Goal: Task Accomplishment & Management: Manage account settings

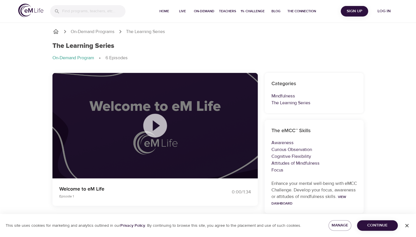
click at [384, 10] on span "Log in" at bounding box center [384, 11] width 23 height 7
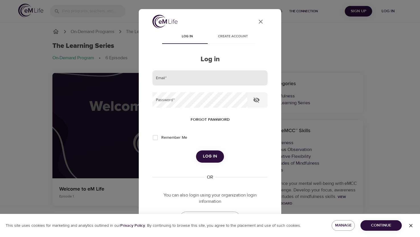
click at [169, 80] on input "email" at bounding box center [210, 77] width 115 height 15
type input "[EMAIL_ADDRESS][DOMAIN_NAME]"
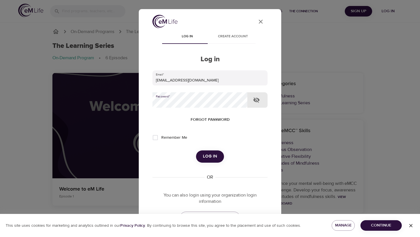
click at [155, 138] on input "Remember Me" at bounding box center [155, 138] width 12 height 12
checkbox input "true"
click at [204, 156] on span "Log in" at bounding box center [210, 156] width 14 height 7
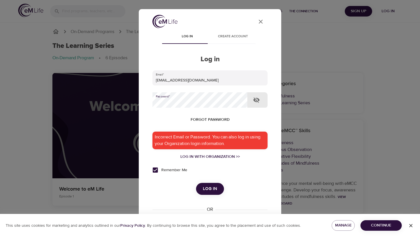
click at [105, 103] on div "User Profile Log in Create account Log in Email   * [EMAIL_ADDRESS][DOMAIN_NAME…" at bounding box center [210, 118] width 420 height 237
click at [259, 21] on icon "close" at bounding box center [261, 22] width 4 height 4
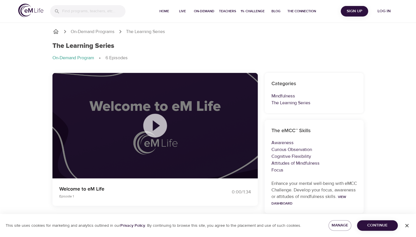
click at [384, 10] on span "Log in" at bounding box center [384, 11] width 23 height 7
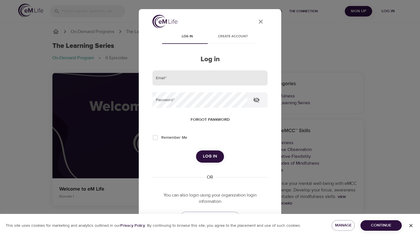
click at [170, 77] on input "email" at bounding box center [210, 77] width 115 height 15
type input "[EMAIL_ADDRESS][DOMAIN_NAME]"
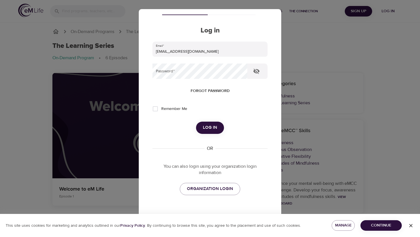
scroll to position [34, 0]
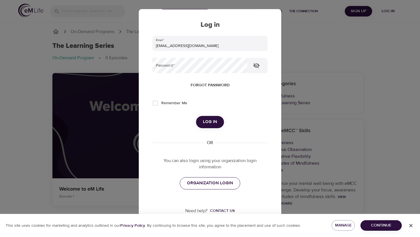
click at [203, 183] on span "ORGANIZATION LOGIN" at bounding box center [210, 183] width 46 height 7
